Goal: Task Accomplishment & Management: Complete application form

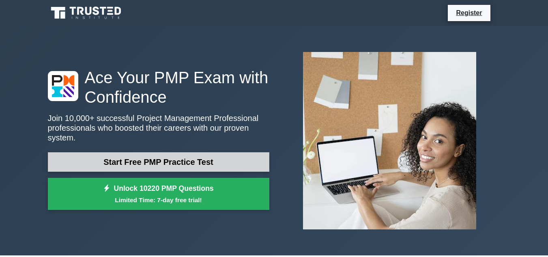
click at [173, 155] on link "Start Free PMP Practice Test" at bounding box center [158, 161] width 221 height 19
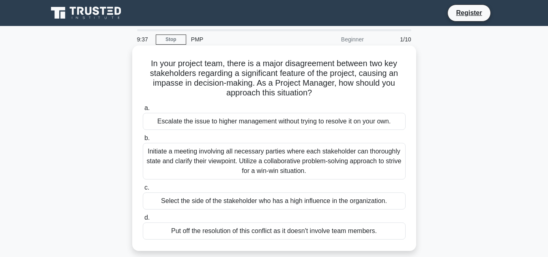
click at [294, 165] on div "Initiate a meeting involving all necessary parties where each stakeholder can t…" at bounding box center [274, 161] width 263 height 36
click at [143, 141] on input "b. Initiate a meeting involving all necessary parties where each stakeholder ca…" at bounding box center [143, 137] width 0 height 5
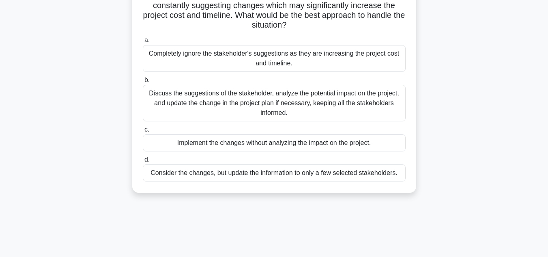
scroll to position [81, 0]
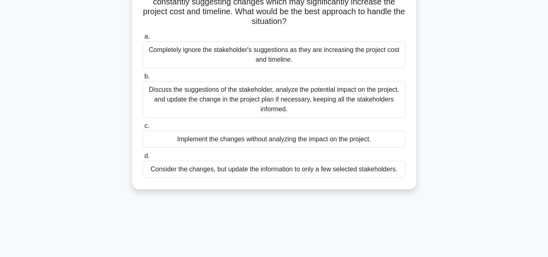
click at [271, 113] on div "Discuss the suggestions of the stakeholder, analyze the potential impact on the…" at bounding box center [274, 99] width 263 height 36
click at [143, 79] on input "b. Discuss the suggestions of the stakeholder, analyze the potential impact on …" at bounding box center [143, 76] width 0 height 5
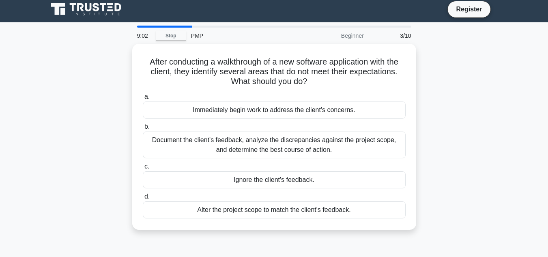
scroll to position [0, 0]
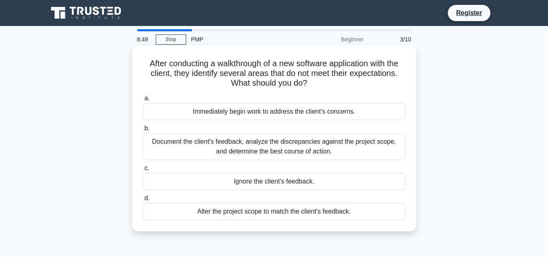
click at [270, 148] on div "Document the client's feedback, analyze the discrepancies against the project s…" at bounding box center [274, 146] width 263 height 27
click at [143, 131] on input "b. Document the client's feedback, analyze the discrepancies against the projec…" at bounding box center [143, 128] width 0 height 5
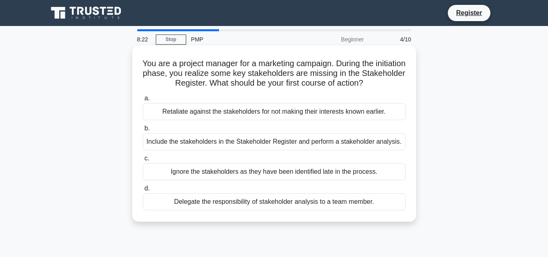
click at [277, 201] on div "Delegate the responsibility of stakeholder analysis to a team member." at bounding box center [274, 201] width 263 height 17
click at [143, 191] on input "d. Delegate the responsibility of stakeholder analysis to a team member." at bounding box center [143, 188] width 0 height 5
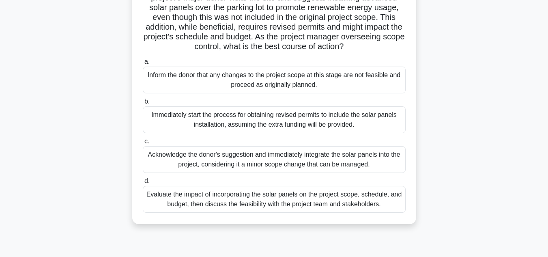
scroll to position [162, 0]
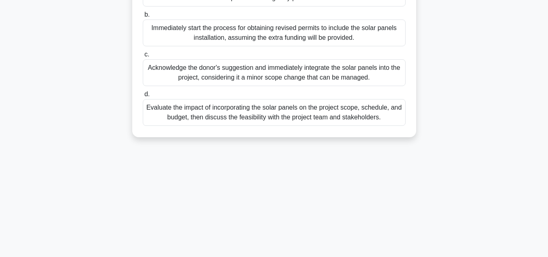
click at [351, 116] on div "Evaluate the impact of incorporating the solar panels on the project scope, sch…" at bounding box center [274, 112] width 263 height 27
click at [143, 97] on input "d. Evaluate the impact of incorporating the solar panels on the project scope, …" at bounding box center [143, 94] width 0 height 5
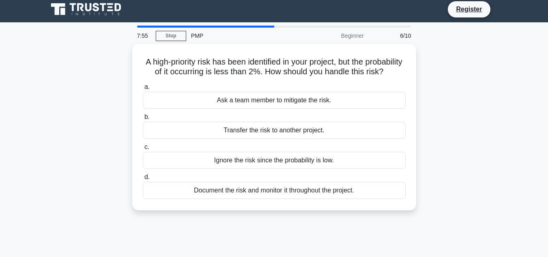
scroll to position [0, 0]
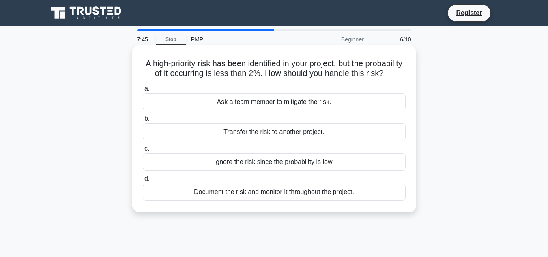
click at [356, 199] on div "Document the risk and monitor it throughout the project." at bounding box center [274, 191] width 263 height 17
click at [143, 181] on input "d. Document the risk and monitor it throughout the project." at bounding box center [143, 178] width 0 height 5
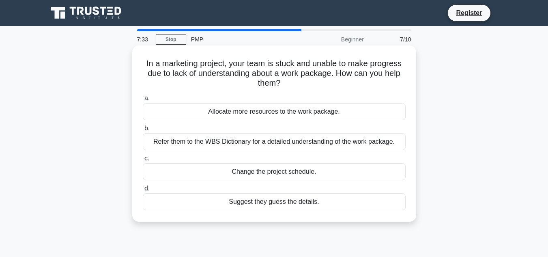
click at [341, 111] on div "Allocate more resources to the work package." at bounding box center [274, 111] width 263 height 17
click at [143, 101] on input "a. Allocate more resources to the work package." at bounding box center [143, 98] width 0 height 5
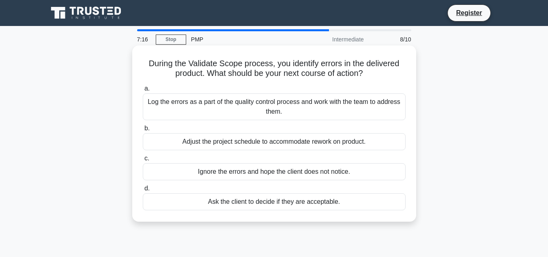
click at [341, 111] on div "Log the errors as a part of the quality control process and work with the team …" at bounding box center [274, 106] width 263 height 27
click at [143, 91] on input "a. Log the errors as a part of the quality control process and work with the te…" at bounding box center [143, 88] width 0 height 5
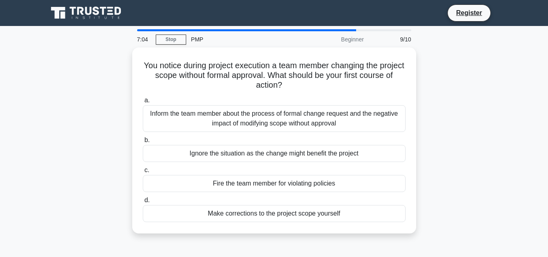
click at [341, 111] on div "Inform the team member about the process of formal change request and the negat…" at bounding box center [274, 118] width 263 height 27
click at [143, 103] on input "a. Inform the team member about the process of formal change request and the ne…" at bounding box center [143, 100] width 0 height 5
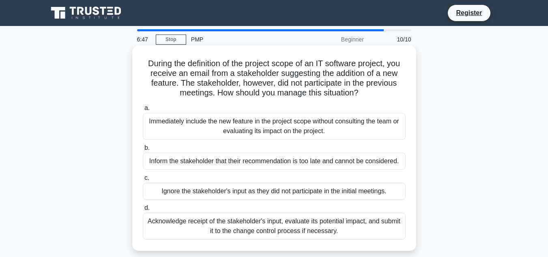
click at [318, 228] on div "Acknowledge receipt of the stakeholder's input, evaluate its potential impact, …" at bounding box center [274, 225] width 263 height 27
click at [143, 210] on input "d. Acknowledge receipt of the stakeholder's input, evaluate its potential impac…" at bounding box center [143, 207] width 0 height 5
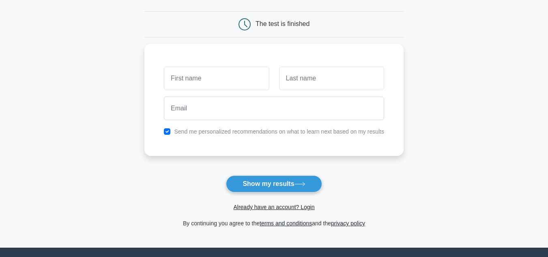
scroll to position [81, 0]
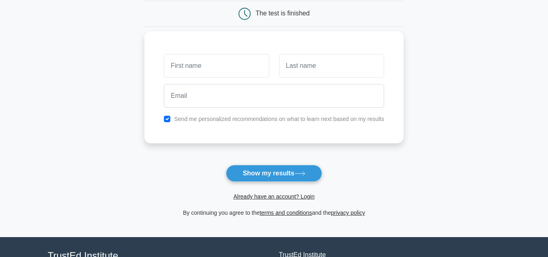
click at [240, 71] on input "text" at bounding box center [216, 66] width 105 height 24
type input "E"
type input "[PERSON_NAME]"
type input "Mishra"
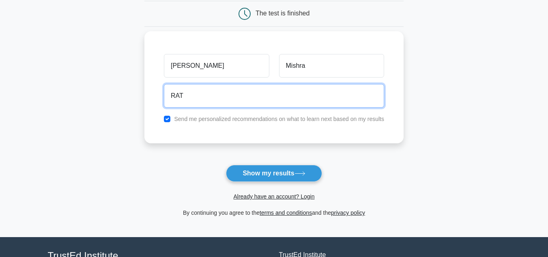
type input "ratnesh.eiul@gmail.com"
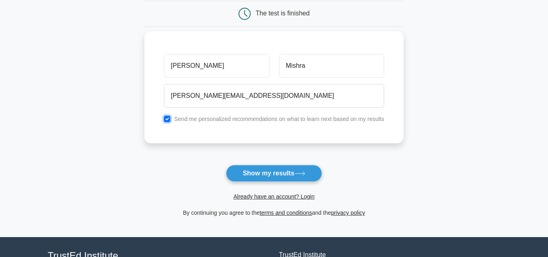
click at [168, 121] on input "checkbox" at bounding box center [167, 119] width 6 height 6
checkbox input "false"
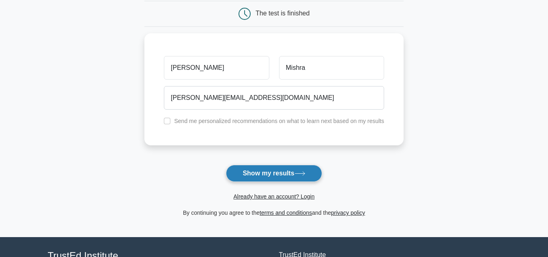
click at [279, 173] on button "Show my results" at bounding box center [274, 173] width 96 height 17
